Goal: Find specific page/section: Find specific page/section

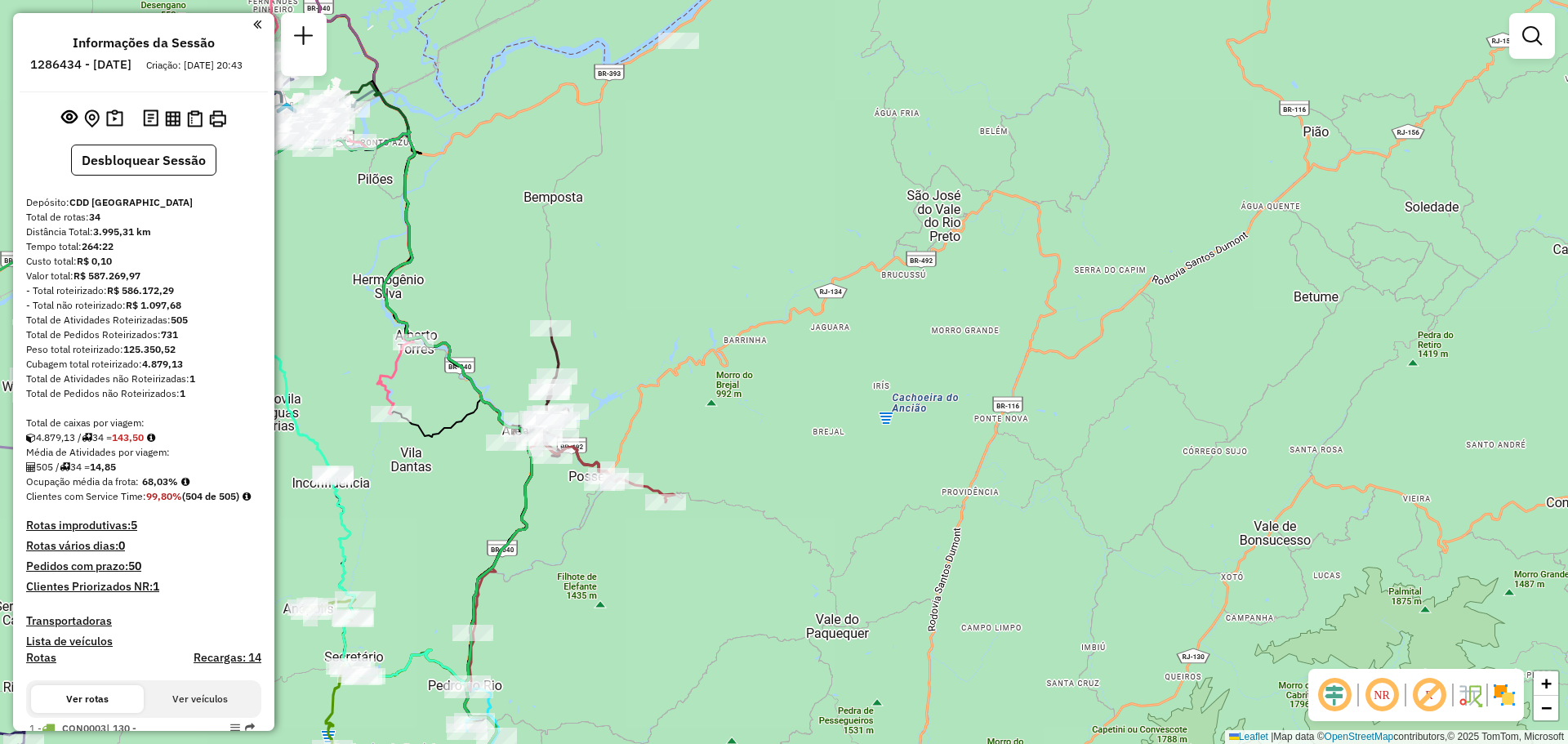
scroll to position [2164, 0]
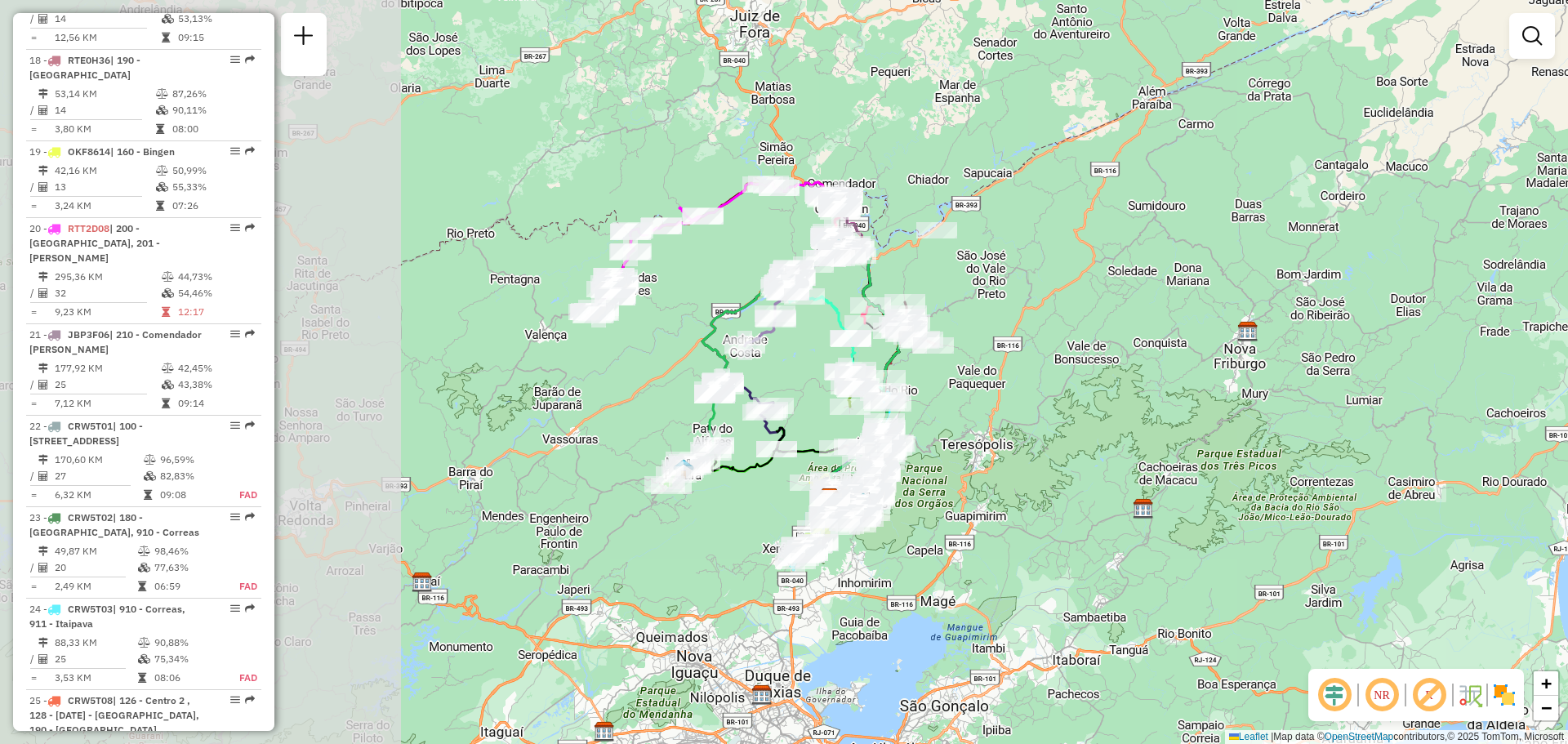
drag, startPoint x: 443, startPoint y: 284, endPoint x: 895, endPoint y: 350, distance: 456.8
click at [895, 350] on icon at bounding box center [800, 375] width 197 height 245
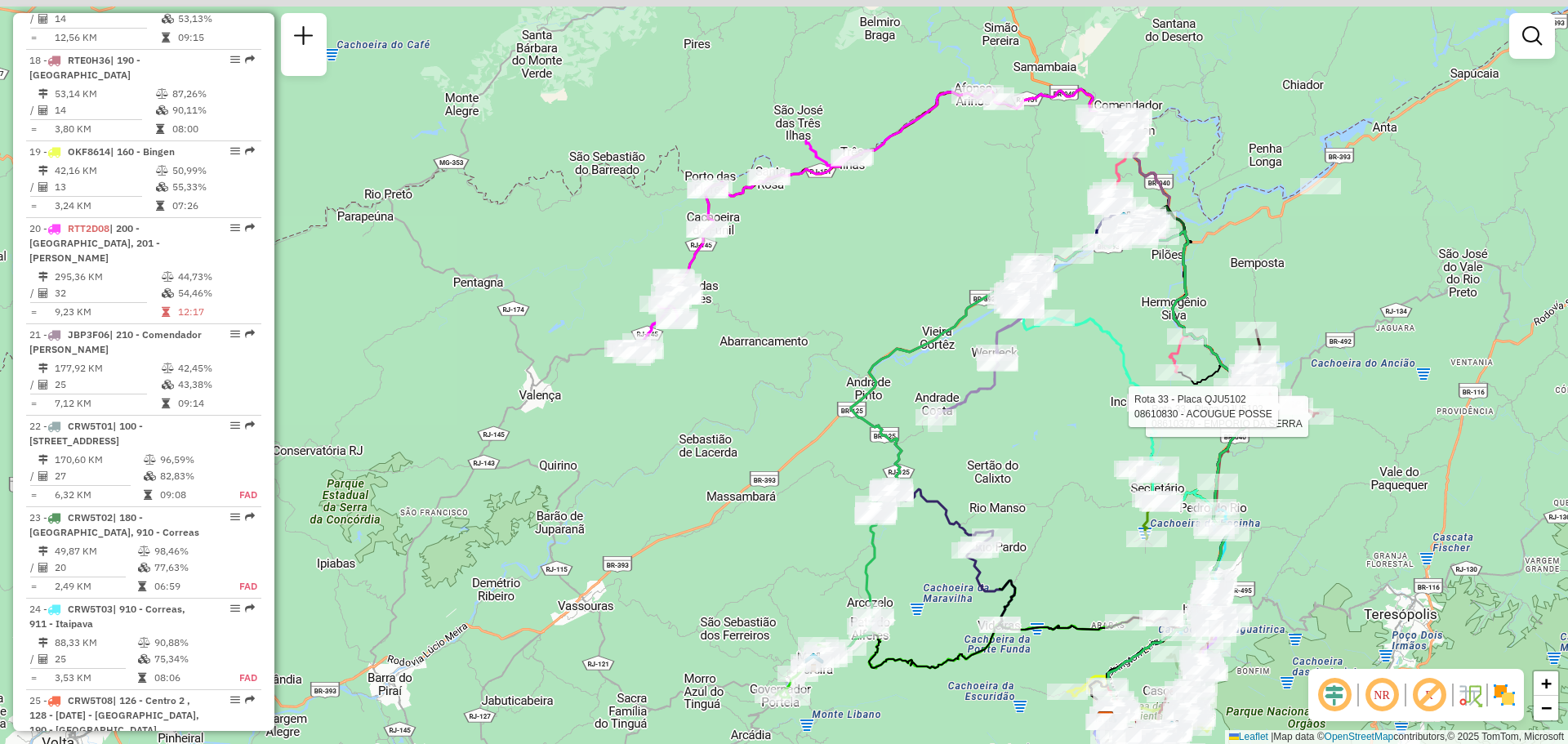
drag, startPoint x: 972, startPoint y: 271, endPoint x: 762, endPoint y: 380, distance: 236.6
click at [762, 380] on div "Rota 33 - Placa QJU5102 08610379 - EMPORIO DA SERRA Rota 33 - Placa QJU5102 086…" at bounding box center [784, 372] width 1568 height 744
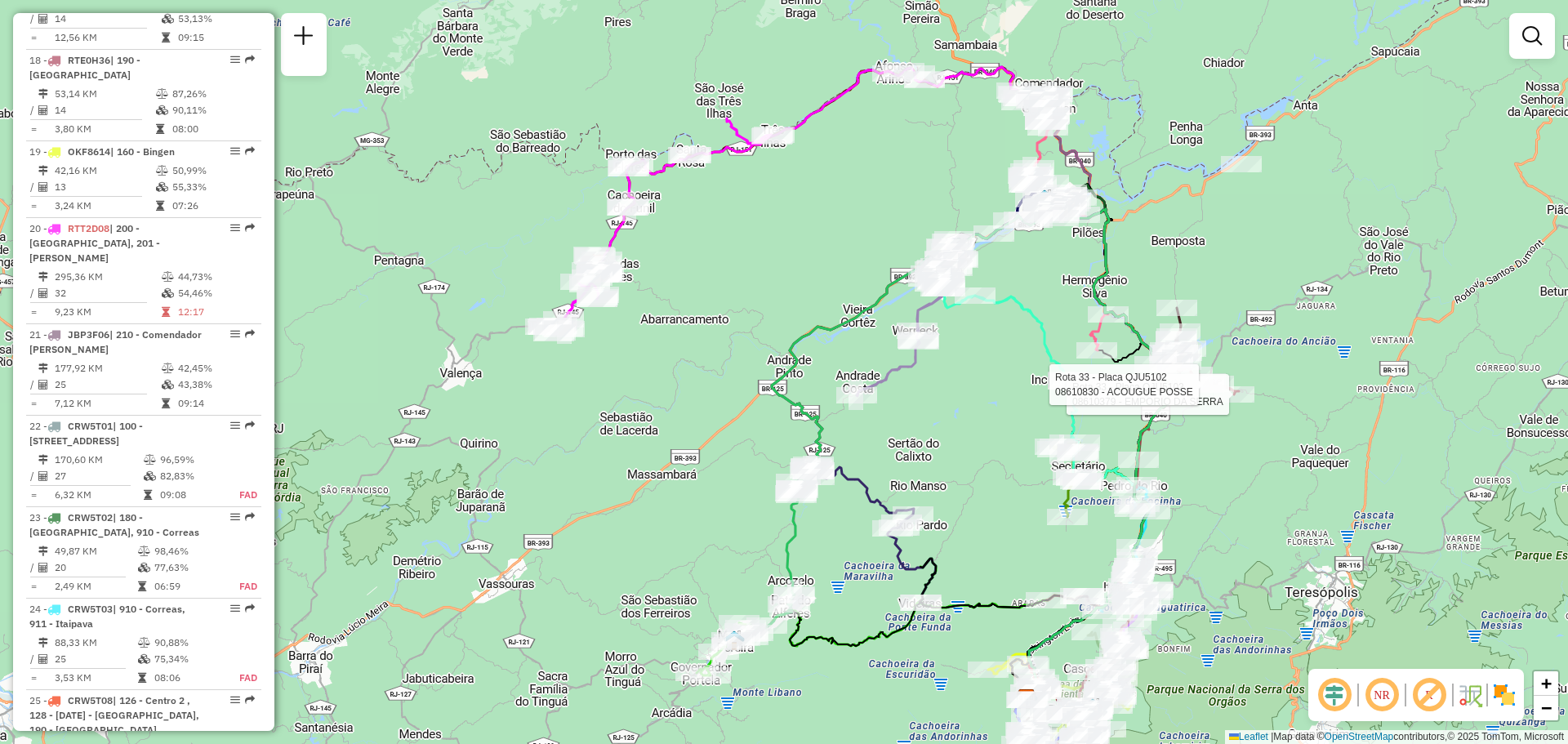
drag, startPoint x: 847, startPoint y: 303, endPoint x: 786, endPoint y: 273, distance: 68.0
click at [786, 273] on div "Rota 33 - Placa QJU5102 08610379 - EMPORIO DA SERRA Rota 33 - Placa QJU5102 086…" at bounding box center [784, 372] width 1568 height 744
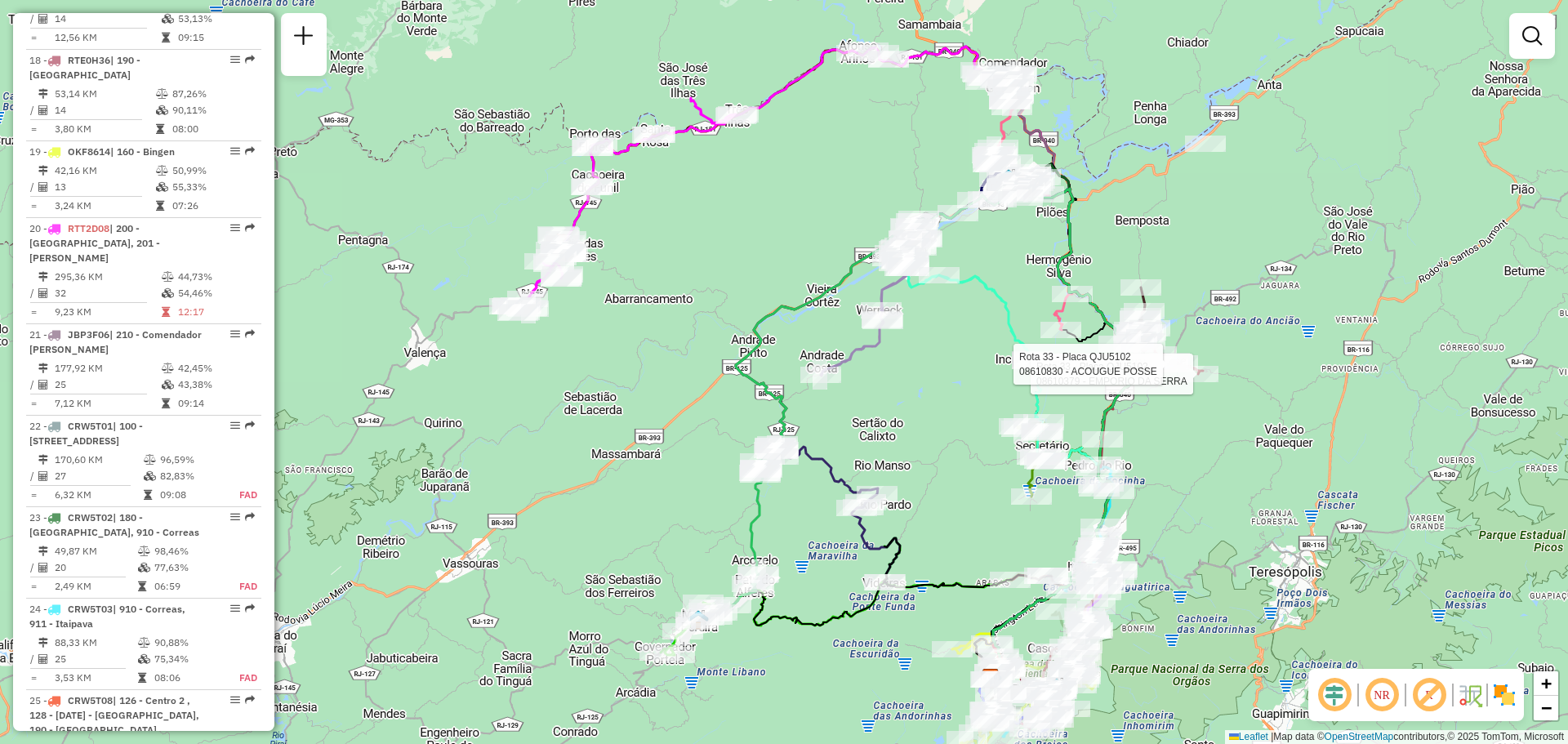
click at [1354, 274] on div "Rota 33 - Placa QJU5102 08610379 - EMPORIO DA SERRA Rota 33 - Placa QJU5102 086…" at bounding box center [784, 372] width 1568 height 744
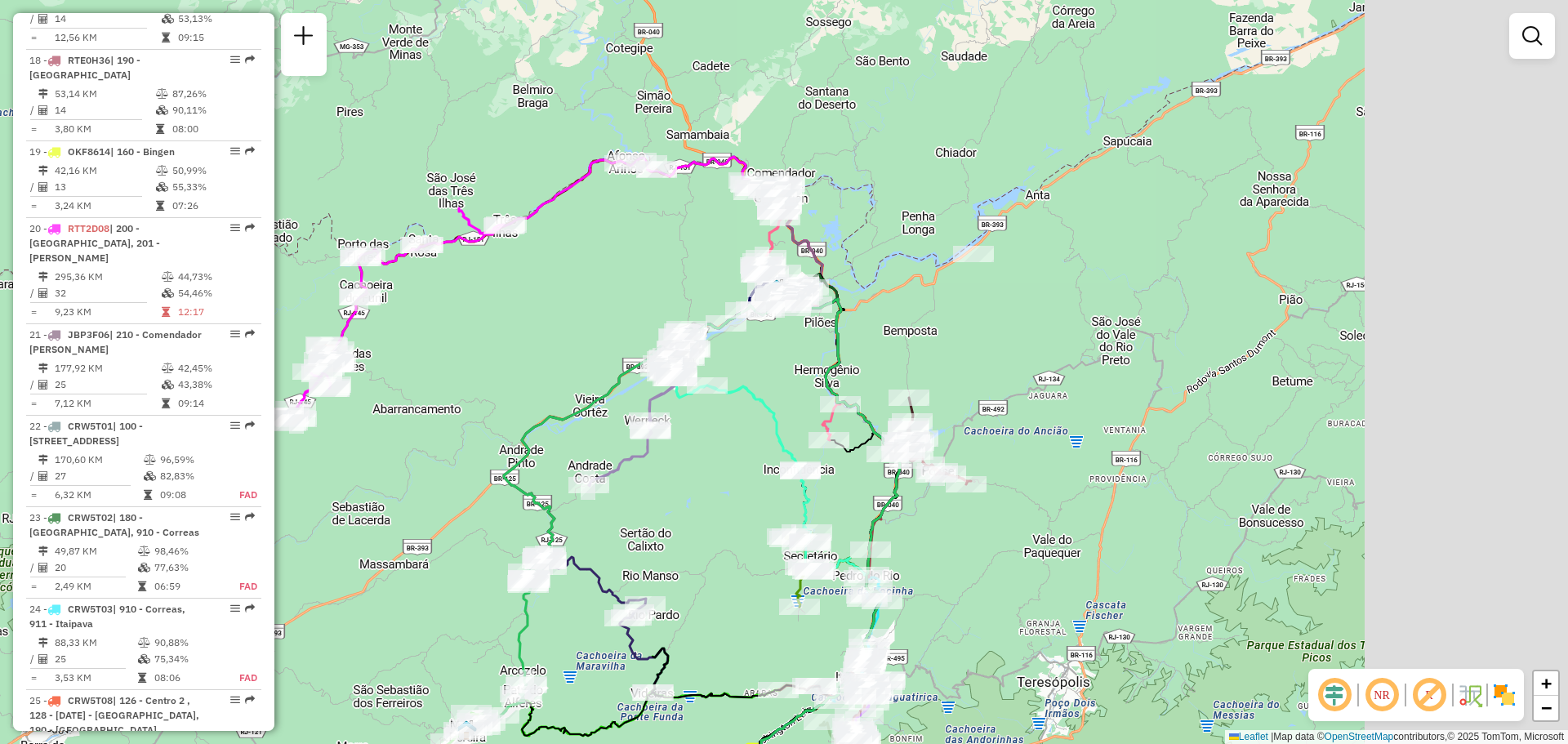
drag, startPoint x: 1354, startPoint y: 274, endPoint x: 1117, endPoint y: 382, distance: 260.4
click at [1118, 387] on div "Janela de atendimento Grade de atendimento Capacidade Transportadoras Veículos …" at bounding box center [784, 372] width 1568 height 744
